Goal: Task Accomplishment & Management: Use online tool/utility

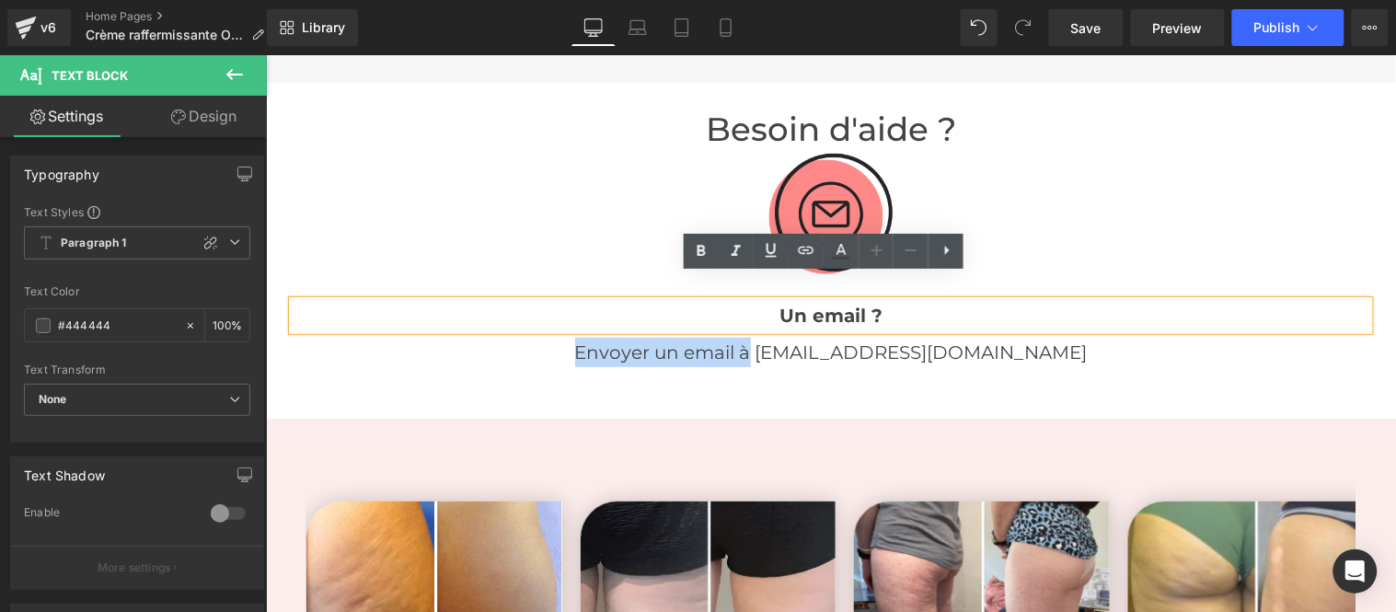
click at [820, 304] on strong "Un email ?" at bounding box center [830, 315] width 103 height 22
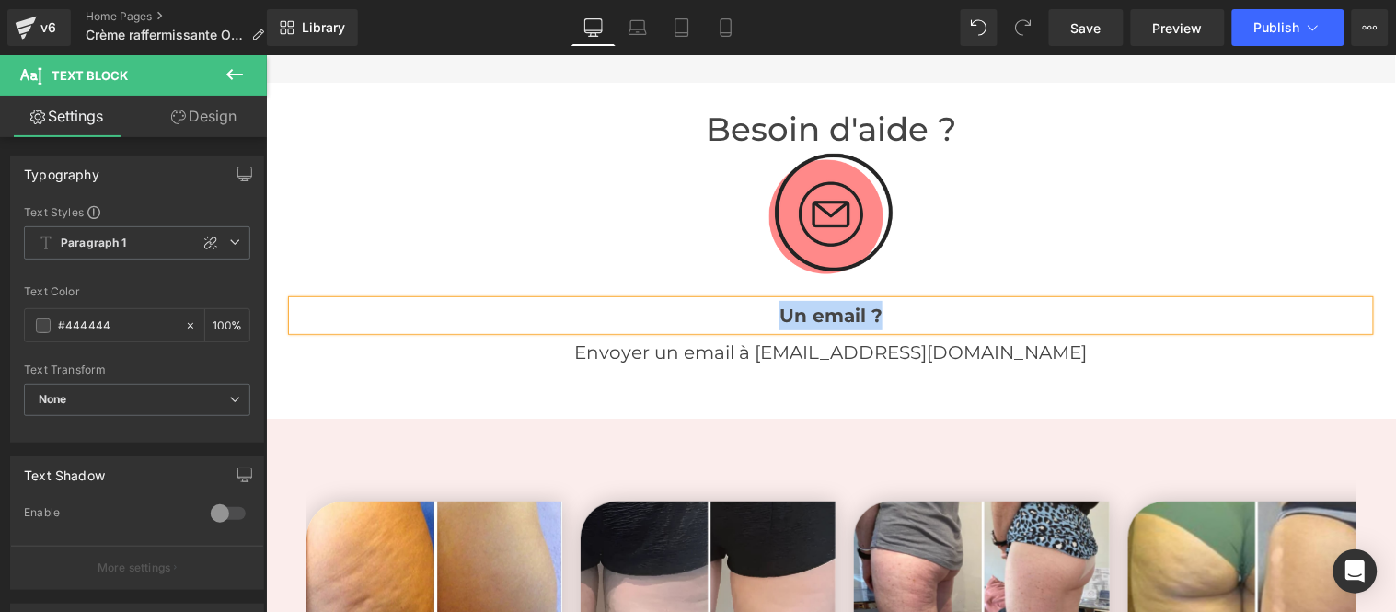
paste div
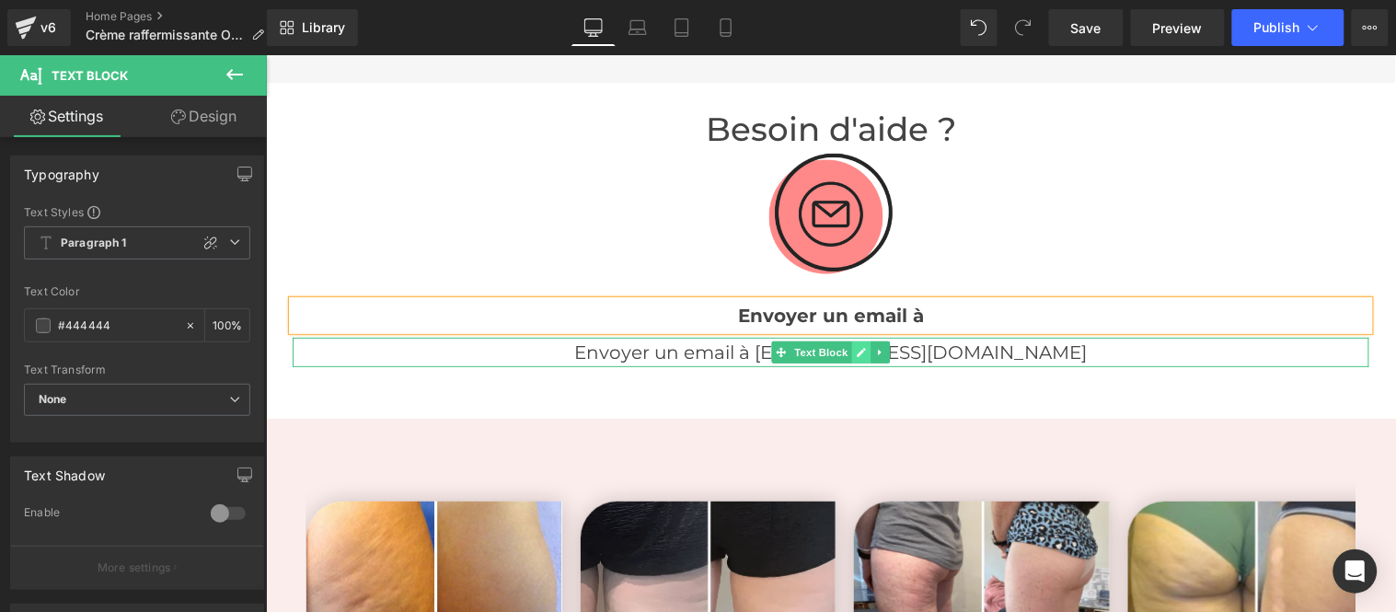
click at [856, 346] on icon at bounding box center [861, 351] width 10 height 11
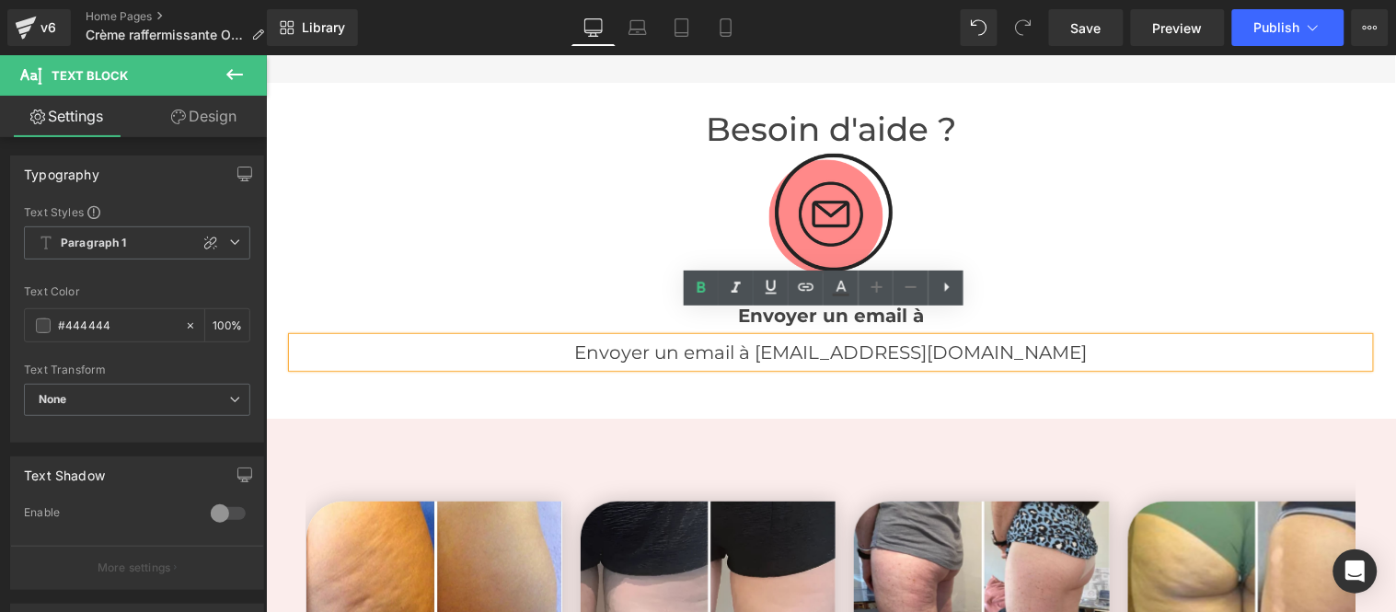
click at [832, 337] on p "Envoyer un email à [EMAIL_ADDRESS][DOMAIN_NAME]" at bounding box center [830, 351] width 1077 height 29
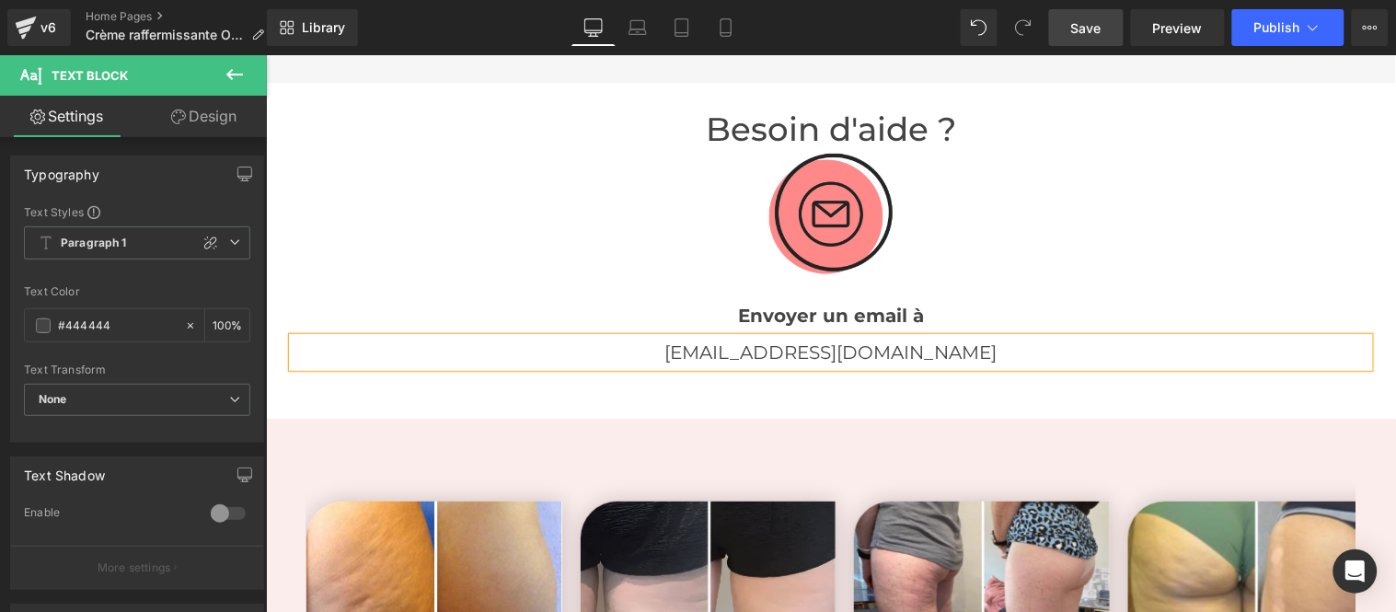
click at [1086, 32] on span "Save" at bounding box center [1086, 27] width 30 height 19
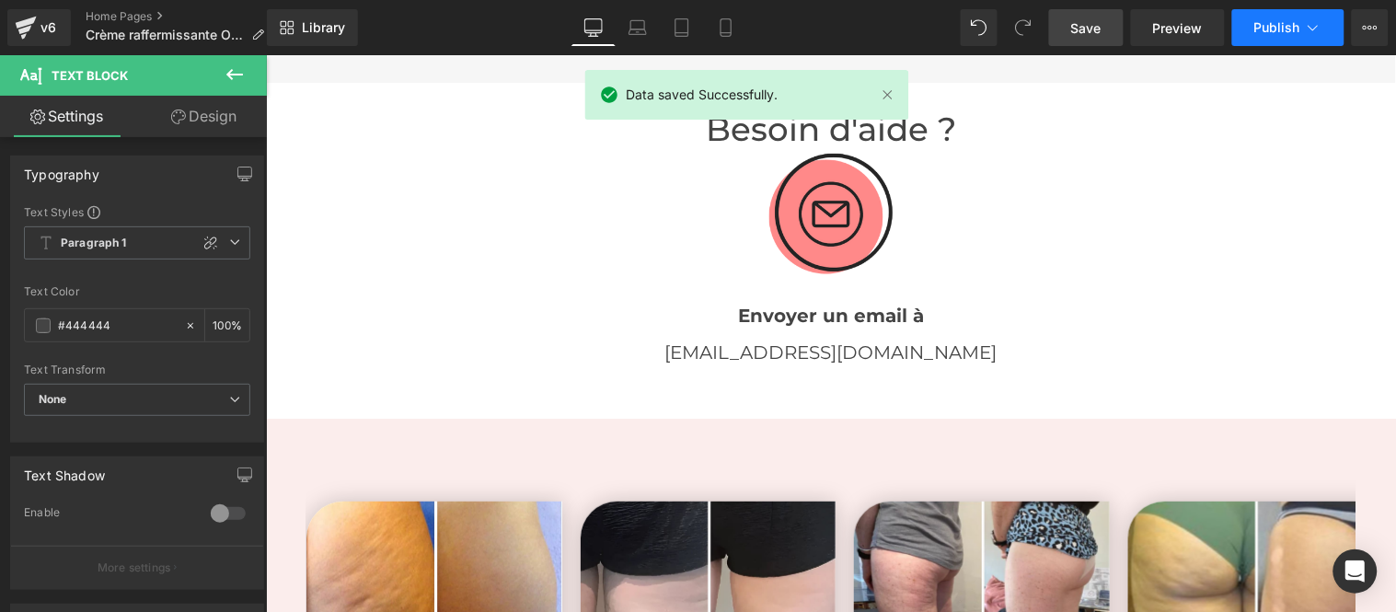
click at [1270, 29] on span "Publish" at bounding box center [1278, 27] width 46 height 15
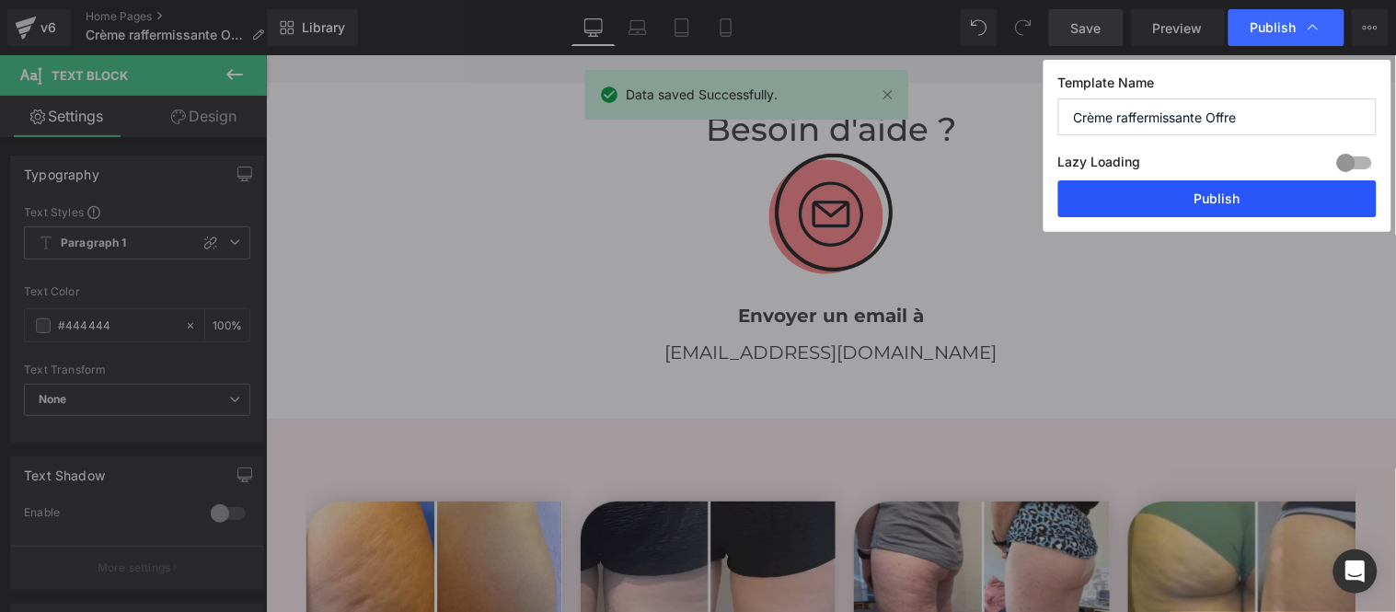
click at [1211, 204] on button "Publish" at bounding box center [1218, 198] width 318 height 37
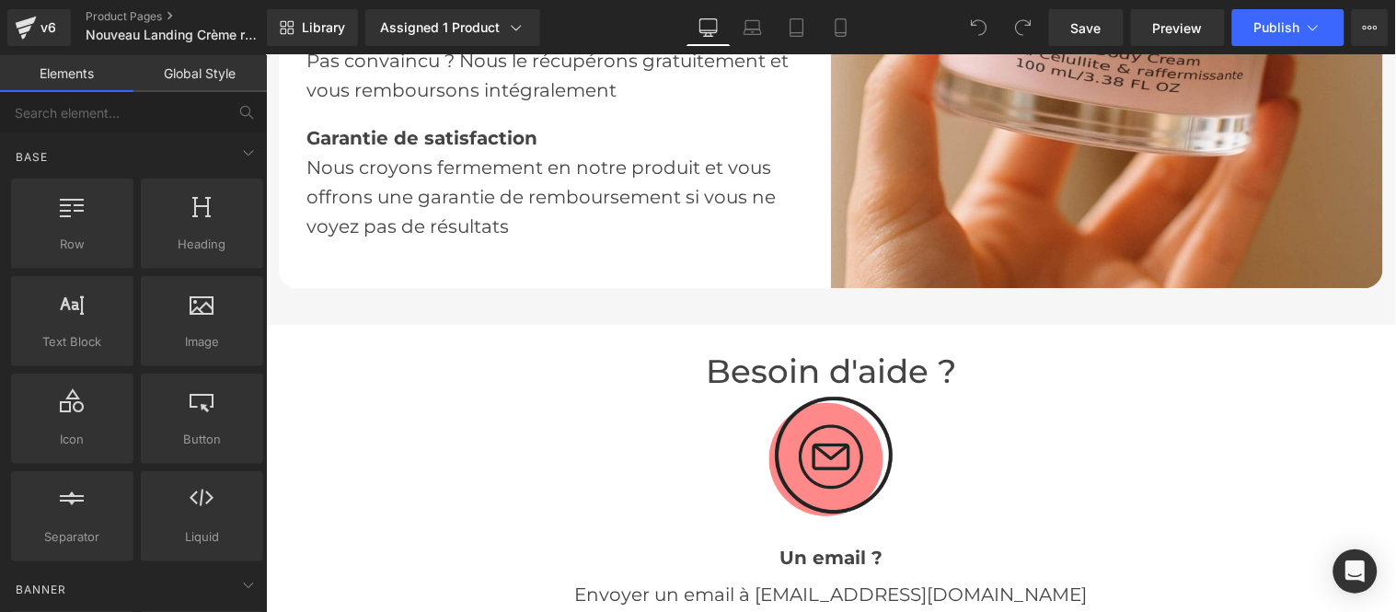
scroll to position [3272, 0]
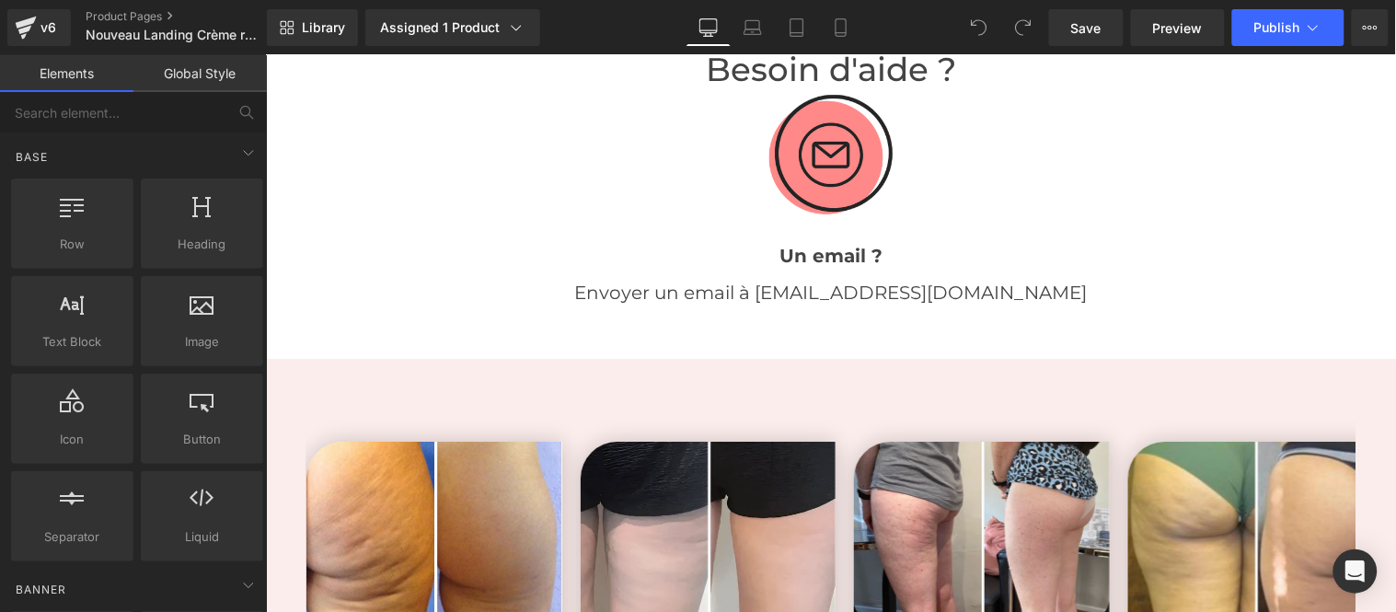
click at [770, 277] on div "Envoyer un email à info@benuvi.com Text Block" at bounding box center [830, 291] width 1077 height 29
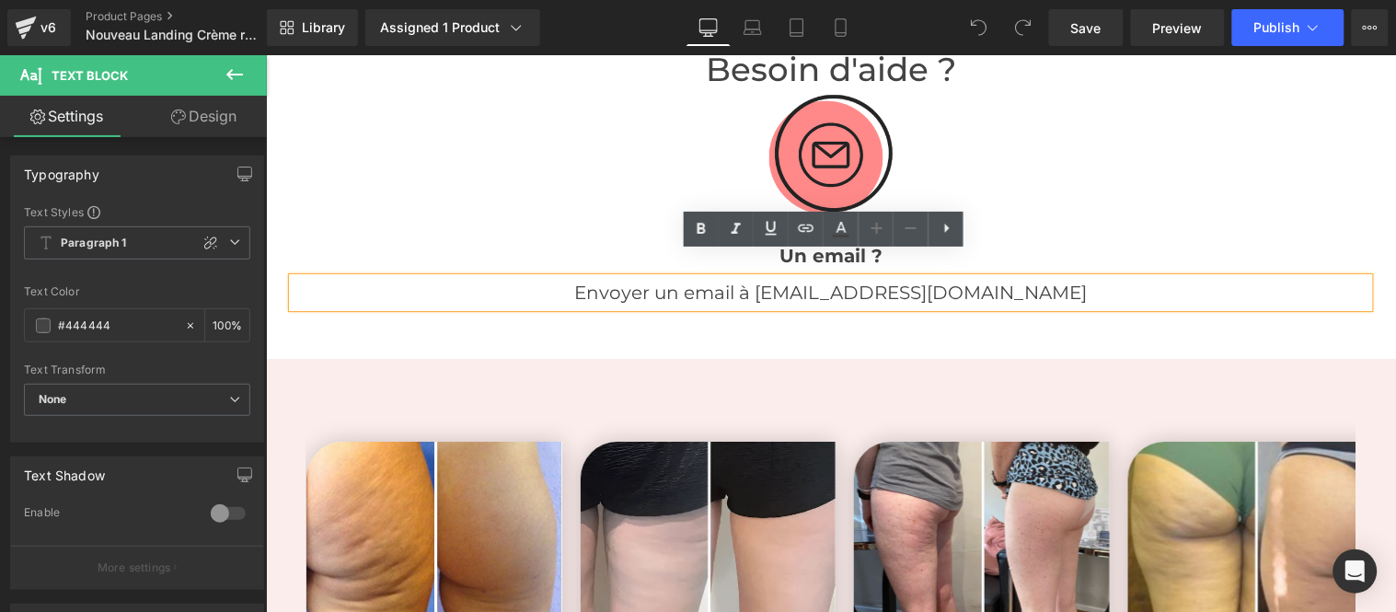
click at [827, 277] on p "Envoyer un email à [EMAIL_ADDRESS][DOMAIN_NAME]" at bounding box center [830, 291] width 1077 height 29
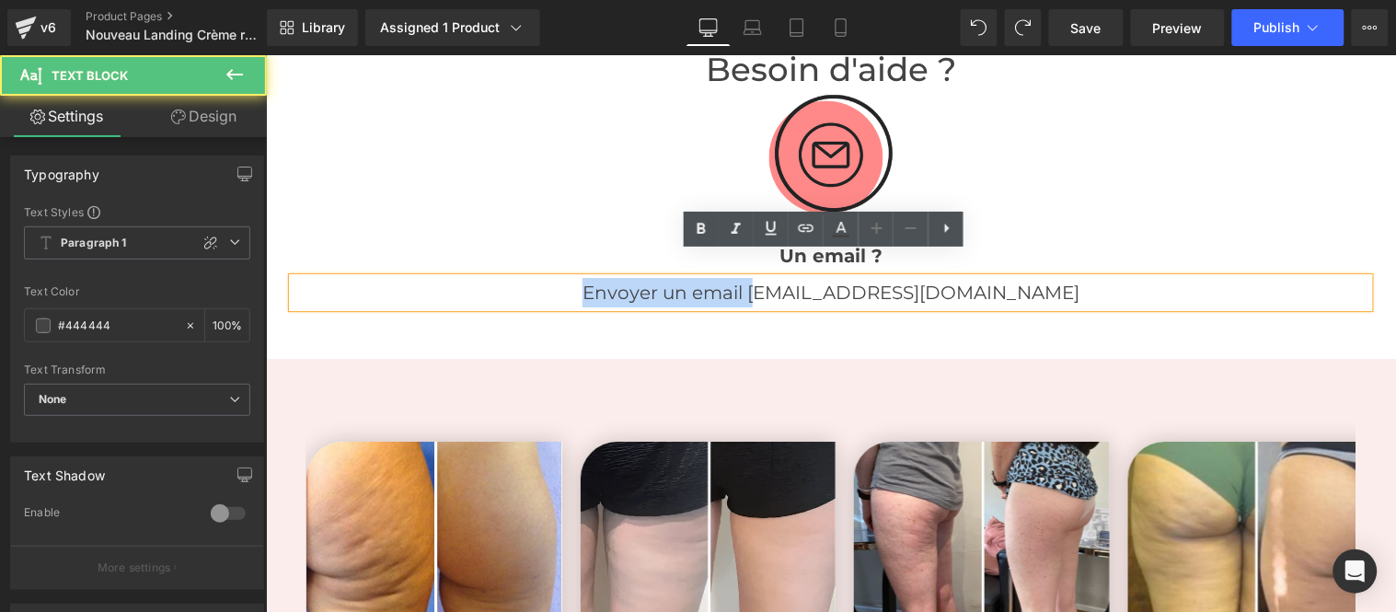
click at [827, 277] on p "Envoyer un email àinfo@benuvi.com" at bounding box center [830, 291] width 1077 height 29
copy p "Envoyer un email à"
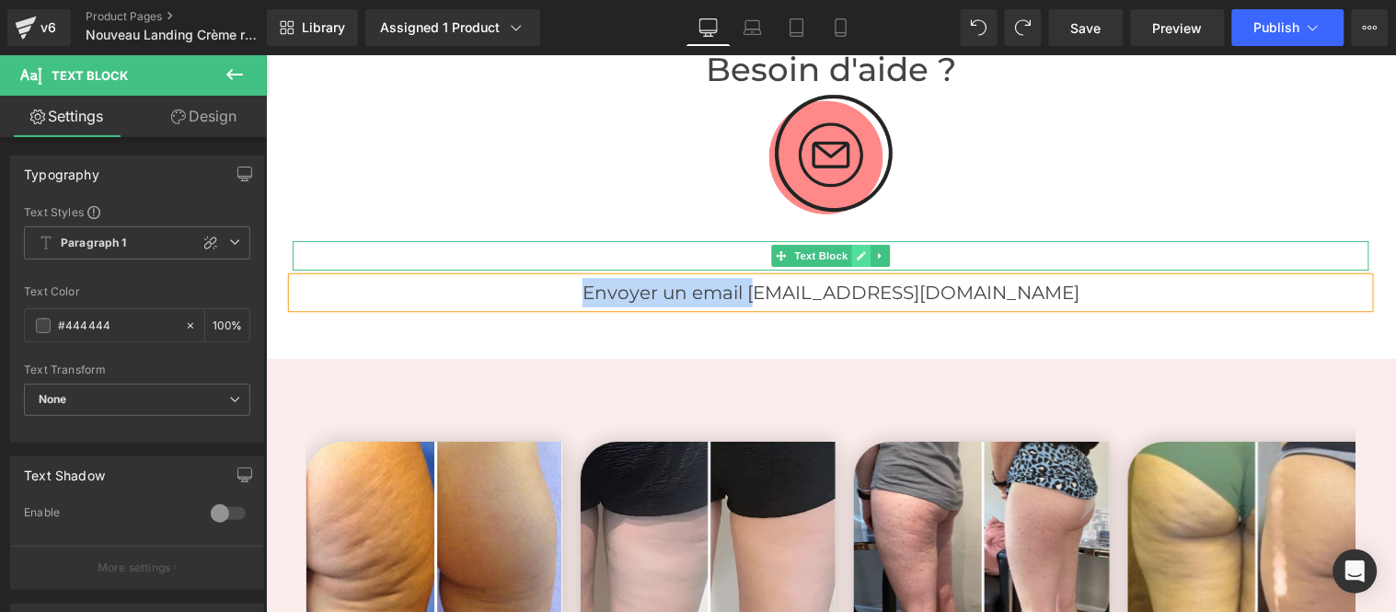
click at [856, 249] on icon at bounding box center [861, 254] width 10 height 11
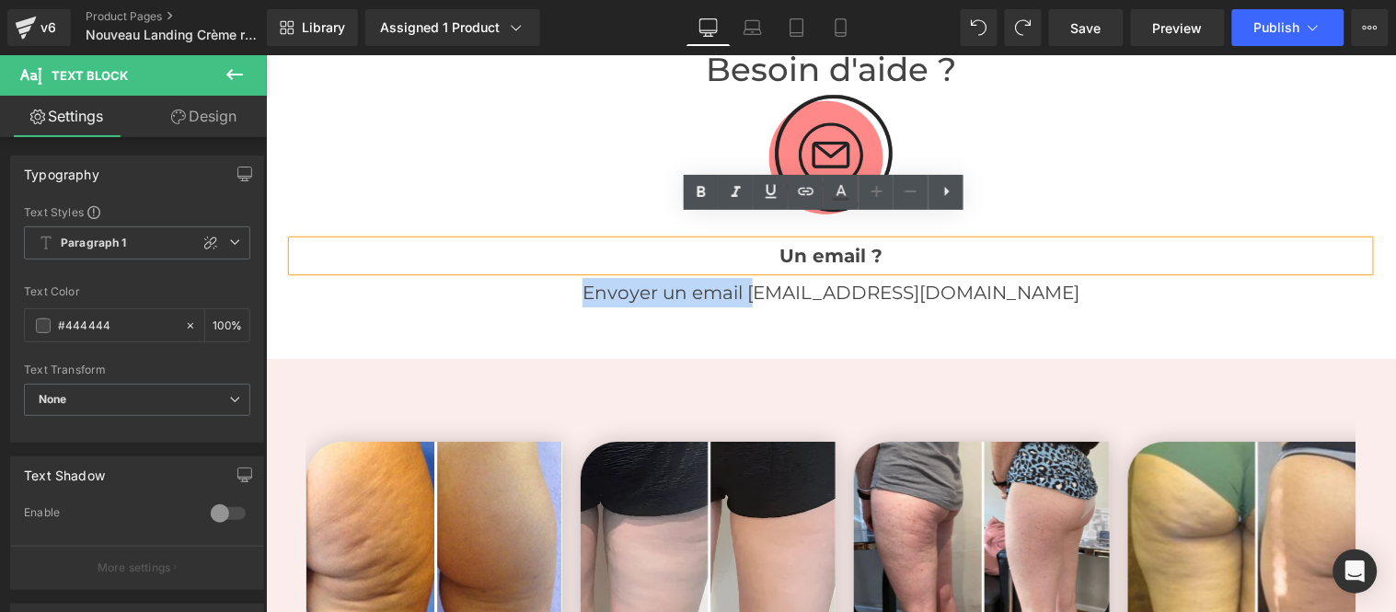
click at [885, 240] on p "Un email ?" at bounding box center [830, 254] width 1077 height 29
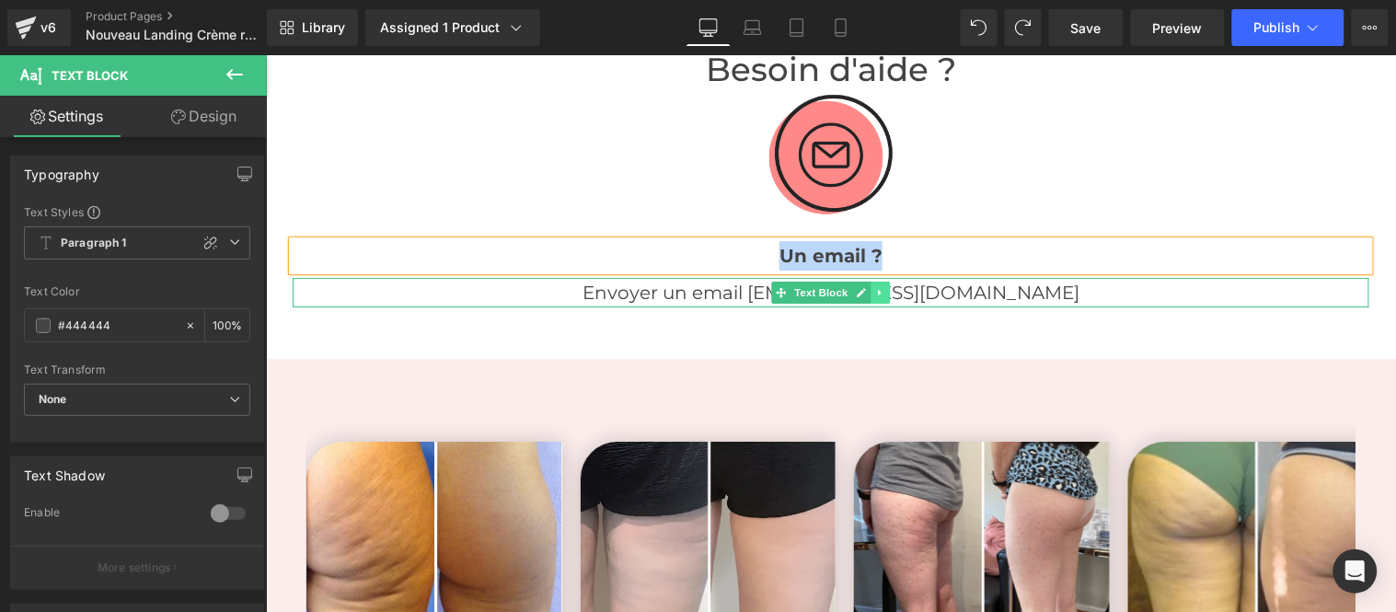
paste div
click at [750, 277] on p "Envoyer un email àinfo@benuvi.com" at bounding box center [830, 291] width 1077 height 29
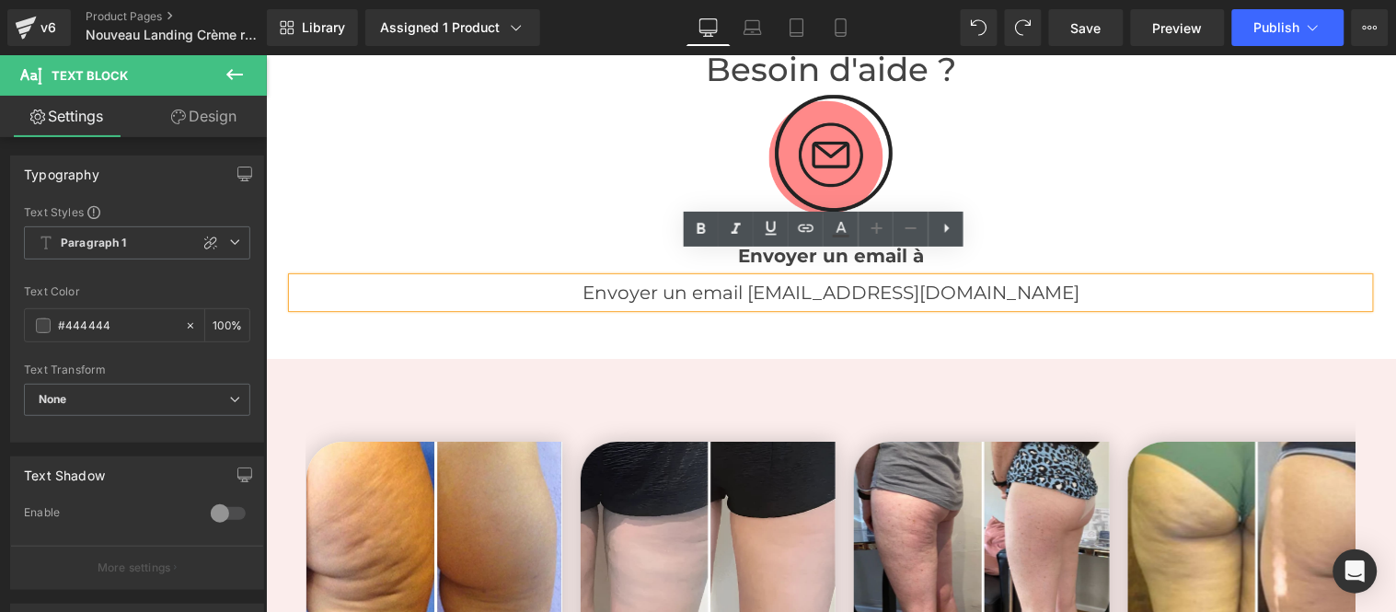
click at [829, 277] on p "Envoyer un email àinfo@benuvi.com" at bounding box center [830, 291] width 1077 height 29
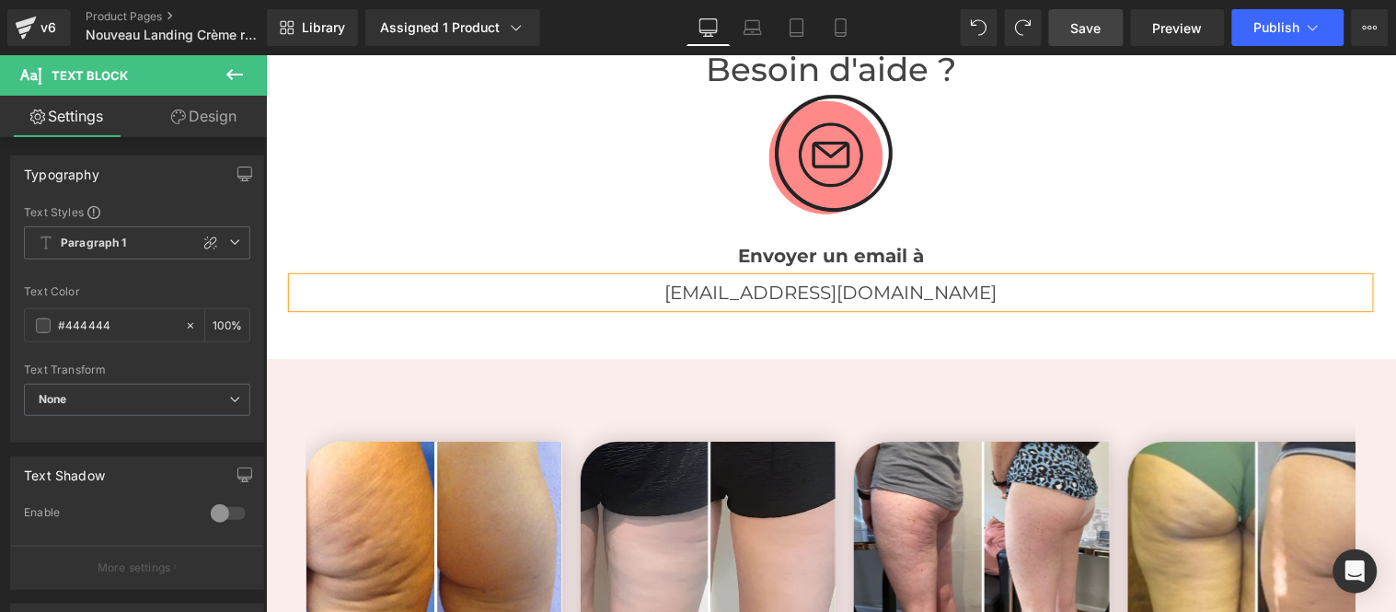
click at [1086, 26] on span "Save" at bounding box center [1086, 27] width 30 height 19
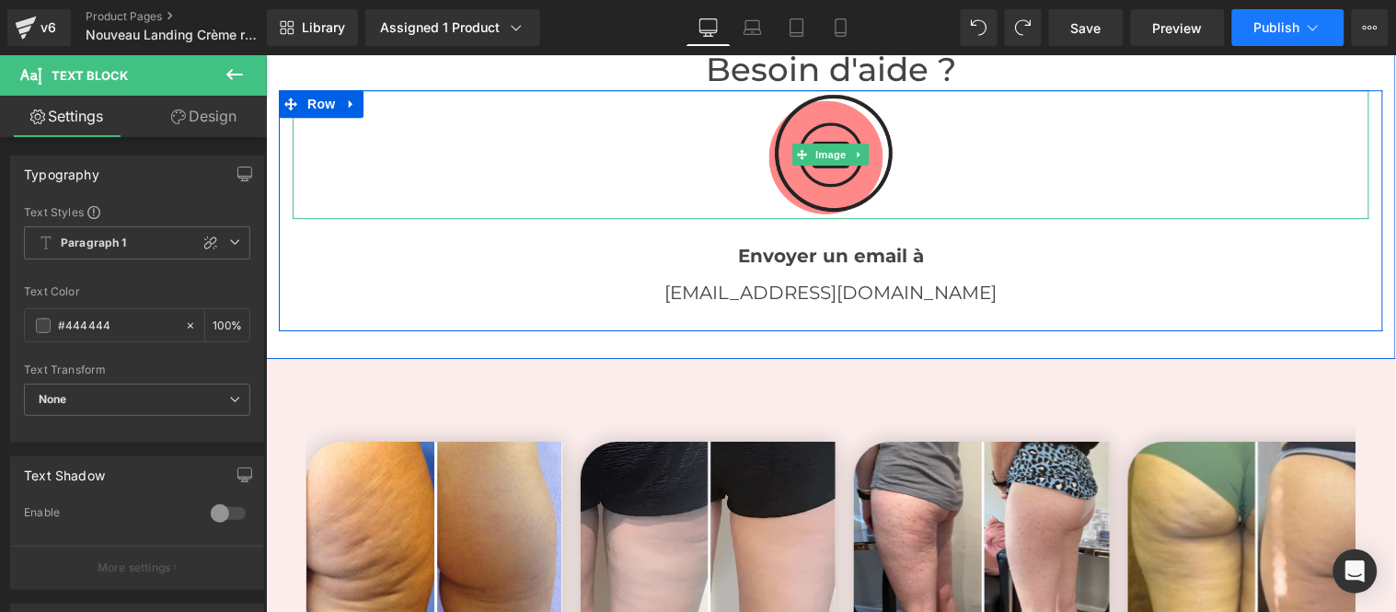
click at [1274, 28] on span "Publish" at bounding box center [1278, 27] width 46 height 15
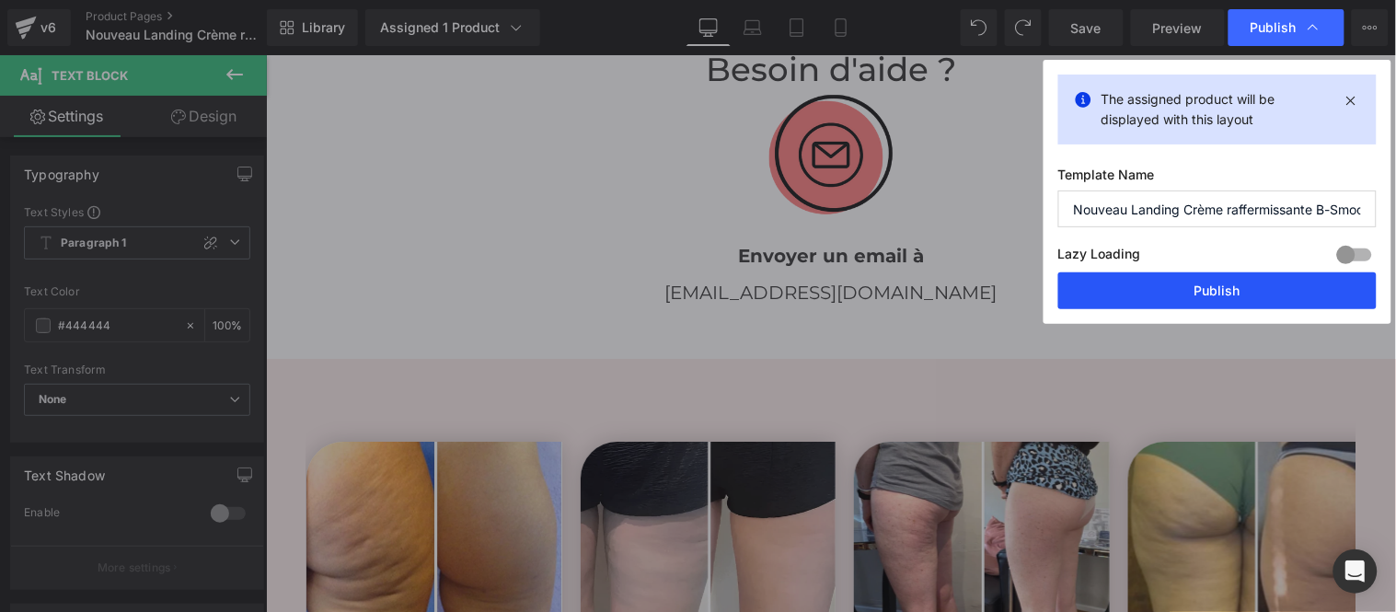
click at [1220, 290] on button "Publish" at bounding box center [1218, 290] width 318 height 37
